Goal: Task Accomplishment & Management: Use online tool/utility

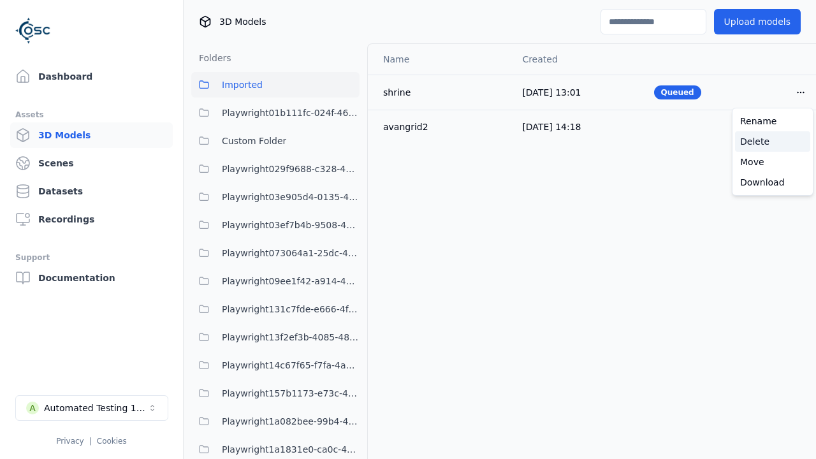
click at [773, 142] on div "Delete" at bounding box center [772, 141] width 75 height 20
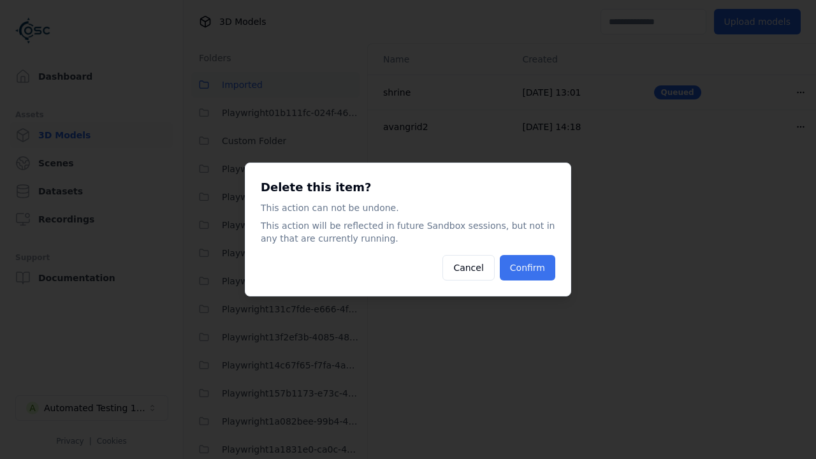
click at [529, 268] on button "Confirm" at bounding box center [527, 267] width 55 height 25
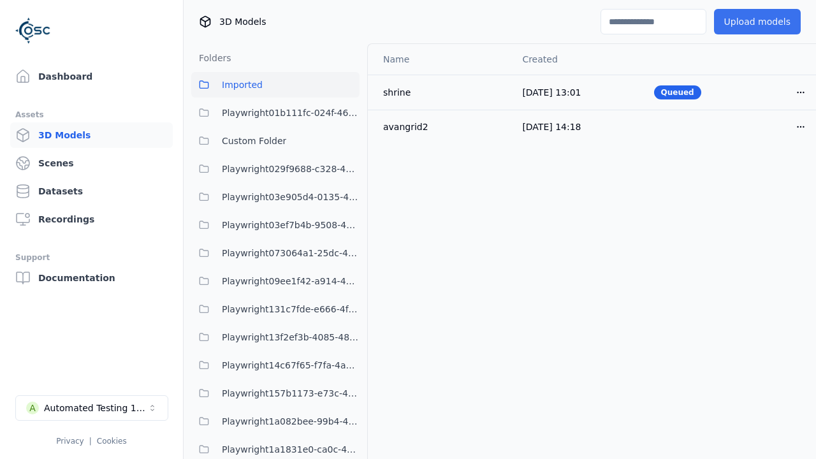
click at [761, 22] on button "Upload models" at bounding box center [757, 21] width 87 height 25
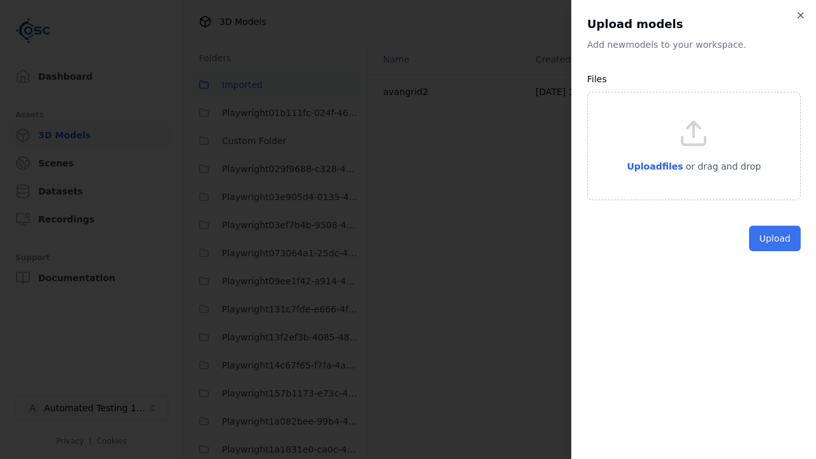
click at [776, 251] on button "Upload" at bounding box center [775, 238] width 52 height 25
